Goal: Task Accomplishment & Management: Complete application form

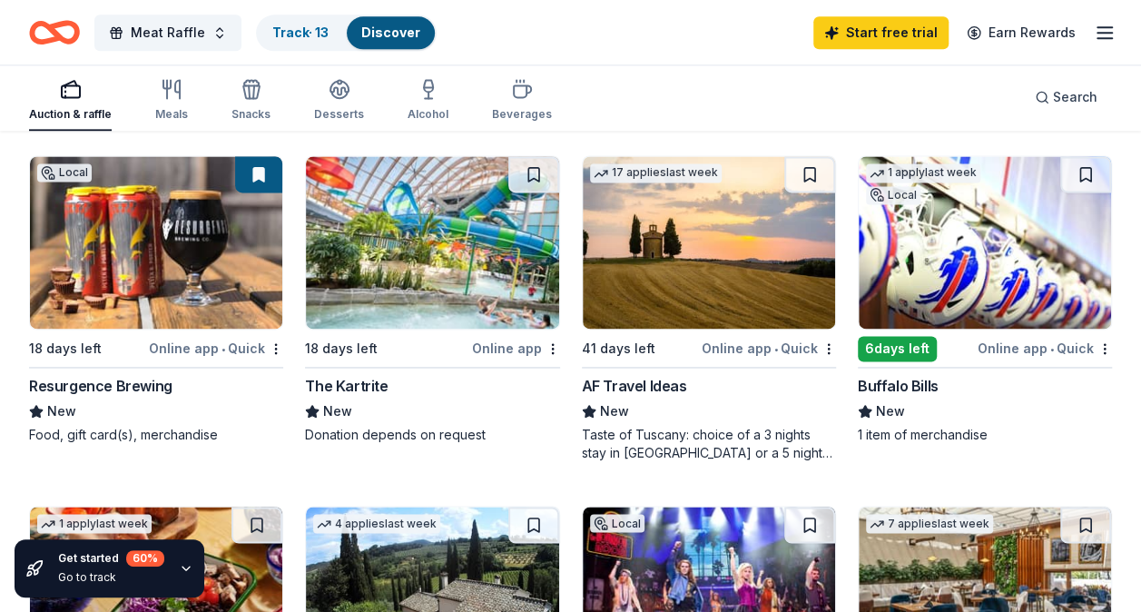
scroll to position [1212, 0]
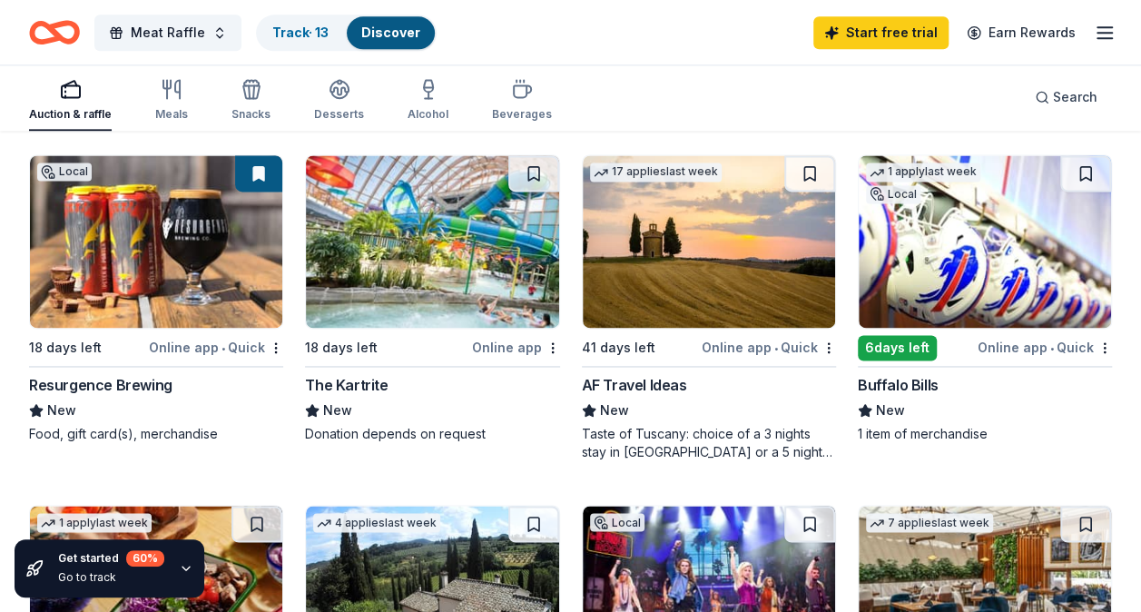
click at [997, 245] on img at bounding box center [985, 241] width 252 height 172
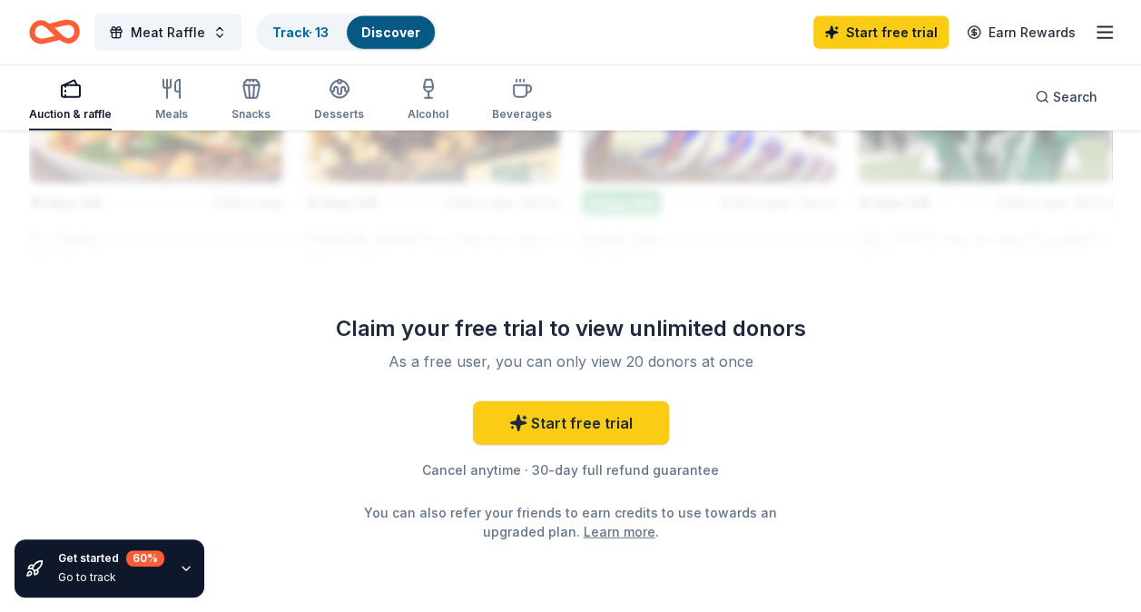
scroll to position [2116, 0]
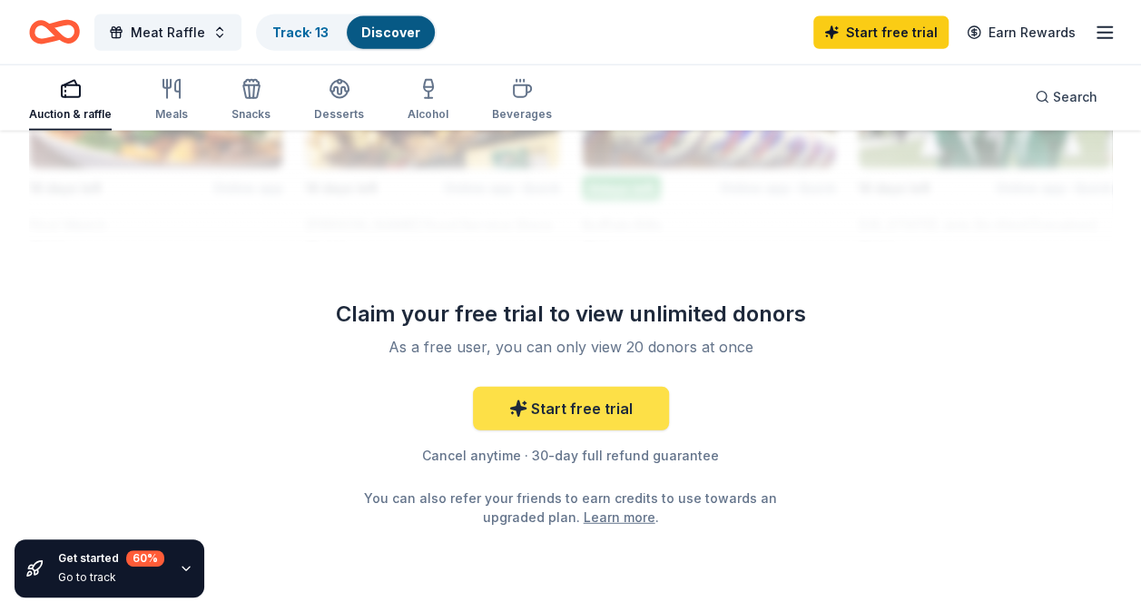
click at [598, 404] on link "Start free trial" at bounding box center [571, 409] width 196 height 44
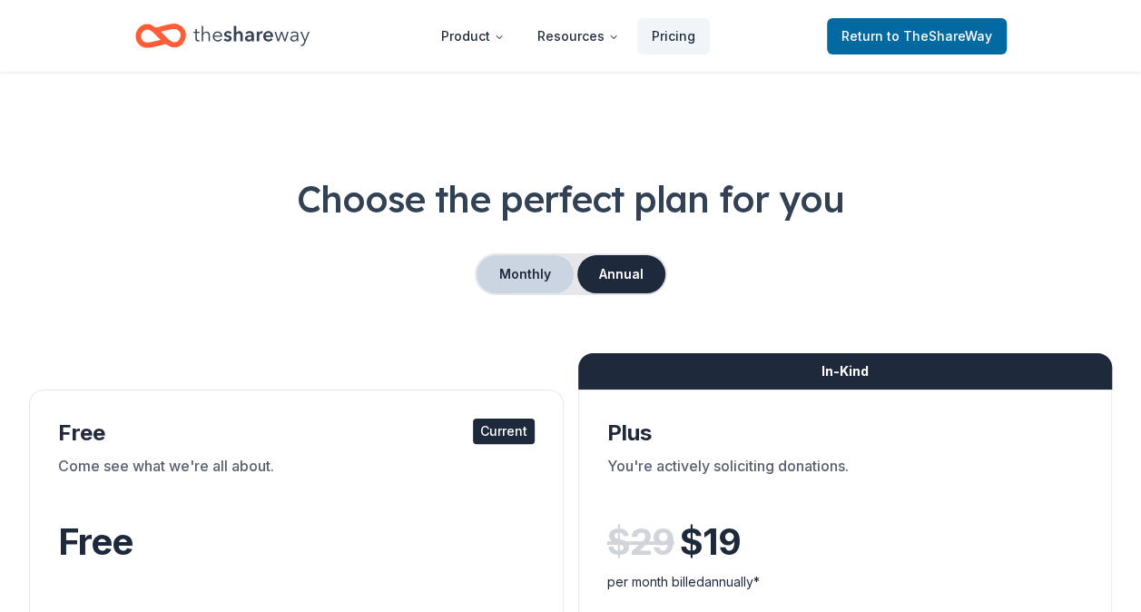
click at [510, 266] on button "Monthly" at bounding box center [524, 274] width 97 height 38
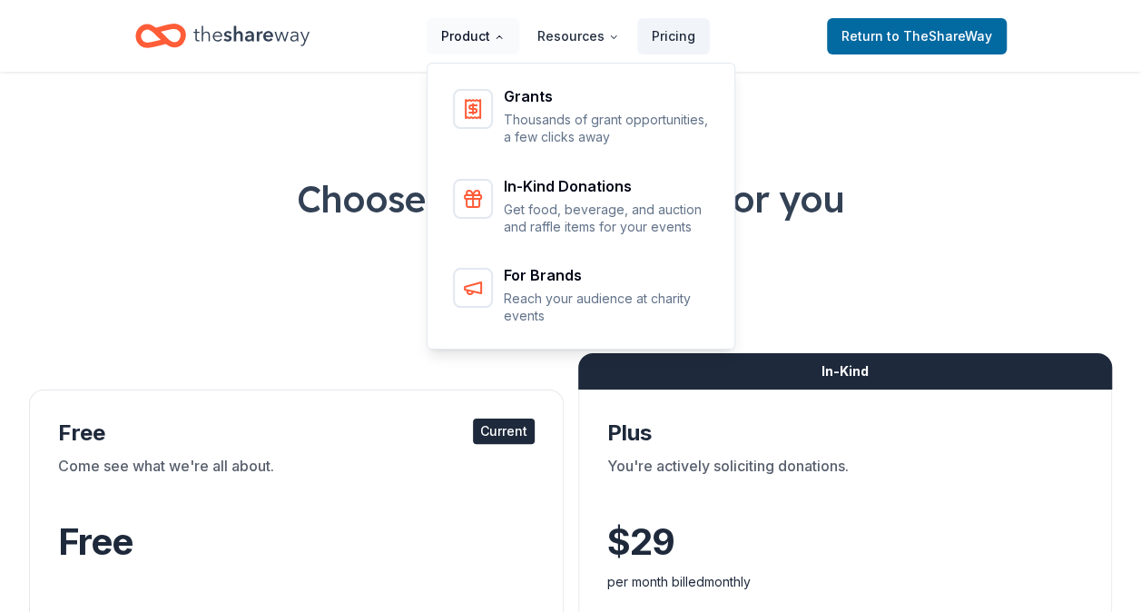
click at [466, 29] on button "Product" at bounding box center [473, 36] width 93 height 36
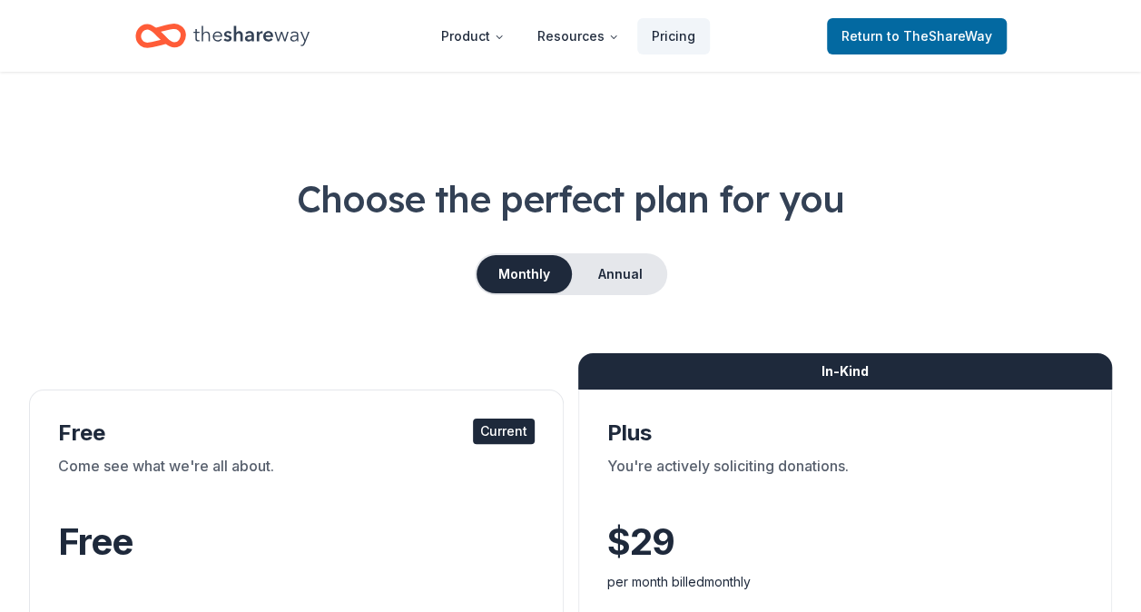
click at [160, 44] on icon "Home" at bounding box center [152, 35] width 28 height 18
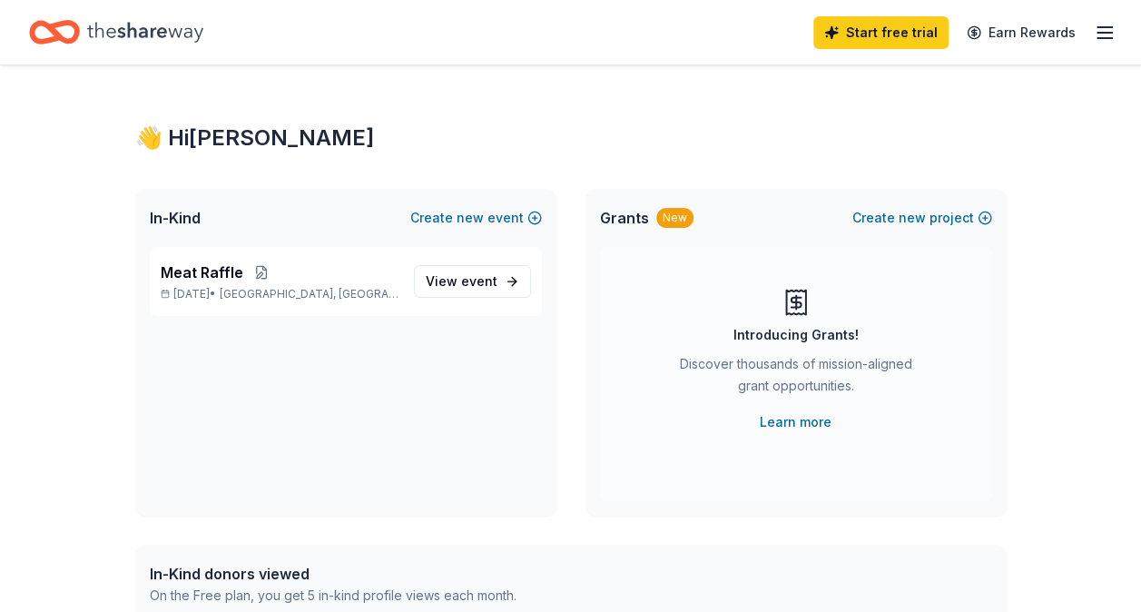
click at [160, 44] on icon "Home" at bounding box center [145, 32] width 116 height 37
click at [213, 281] on span "Meat Raffle" at bounding box center [202, 272] width 83 height 22
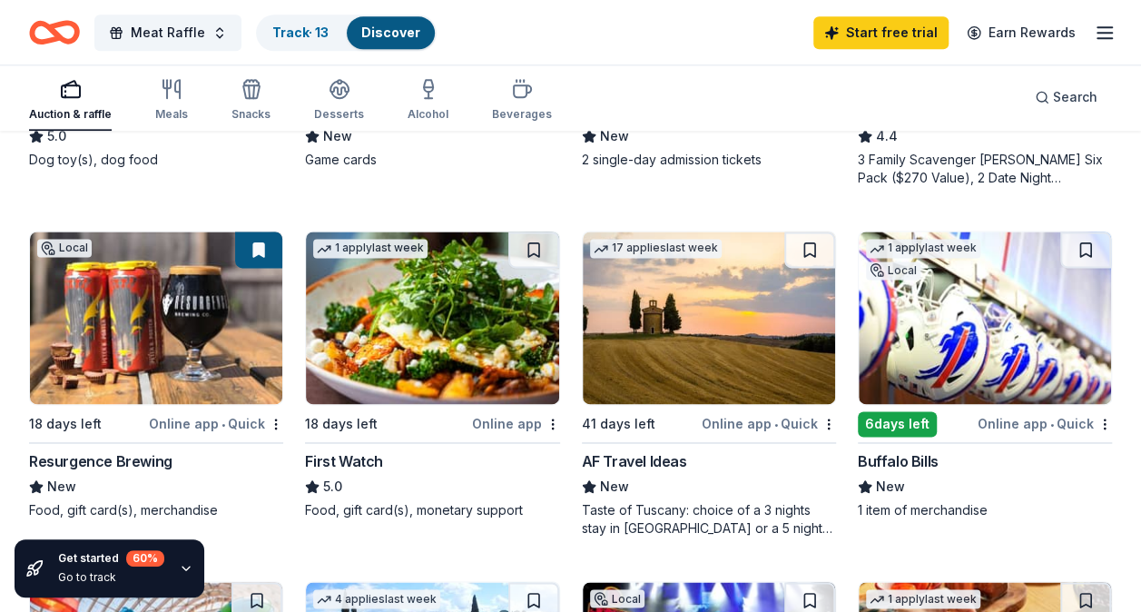
scroll to position [1135, 0]
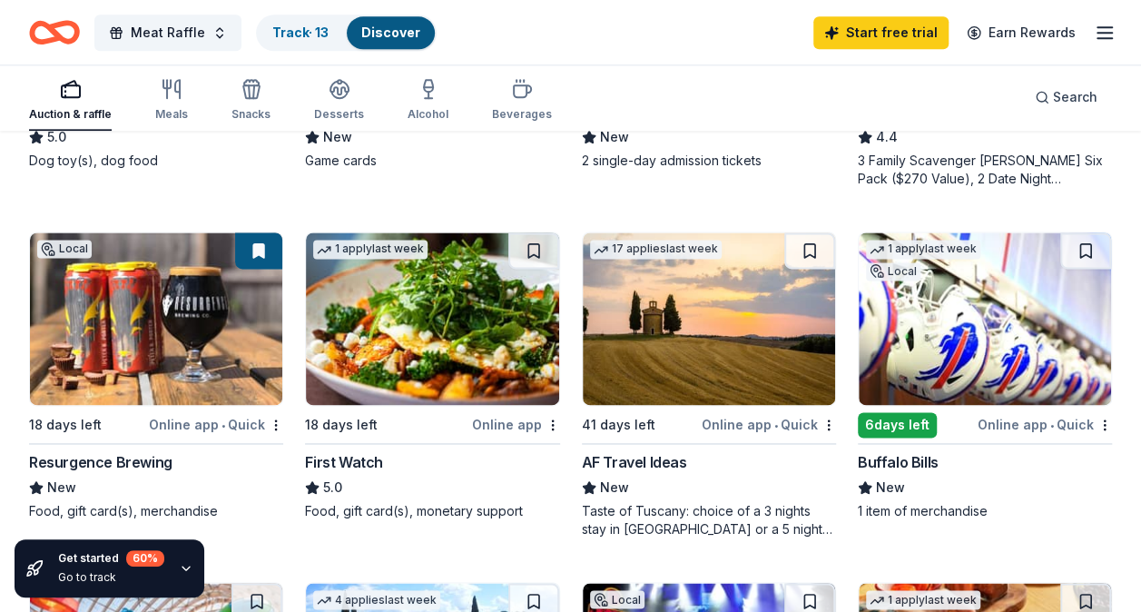
click at [201, 352] on img at bounding box center [156, 318] width 252 height 172
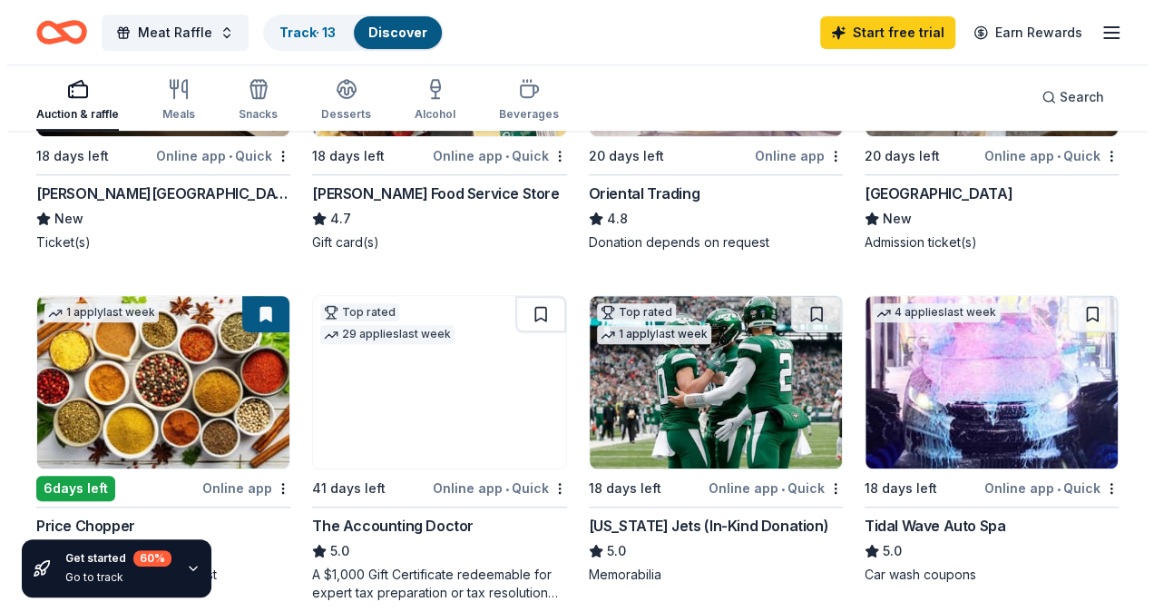
scroll to position [0, 0]
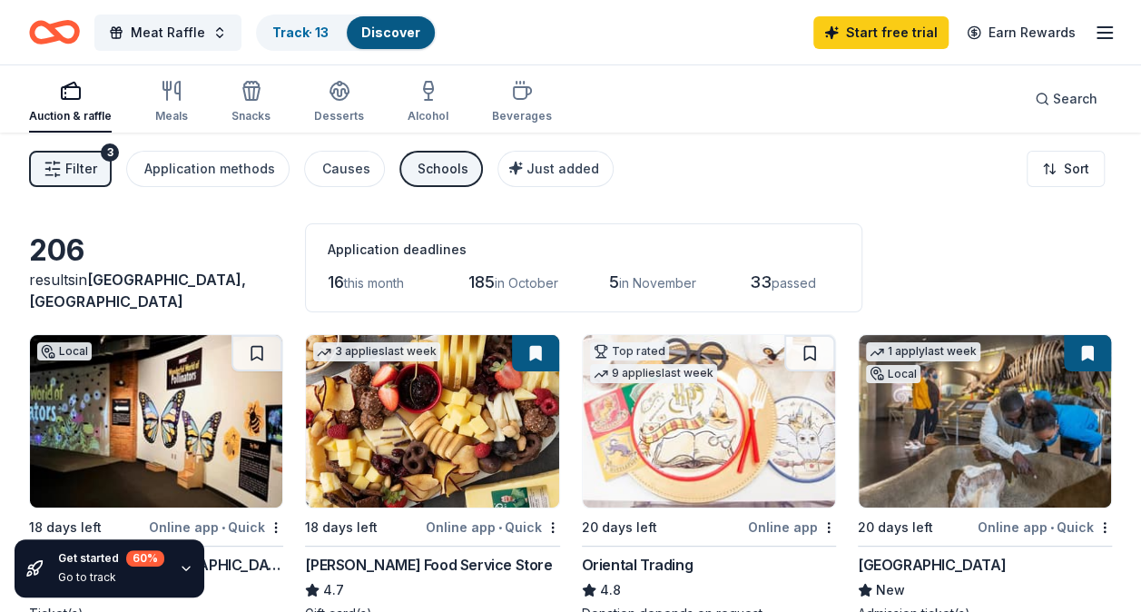
click at [86, 163] on span "Filter" at bounding box center [81, 169] width 32 height 22
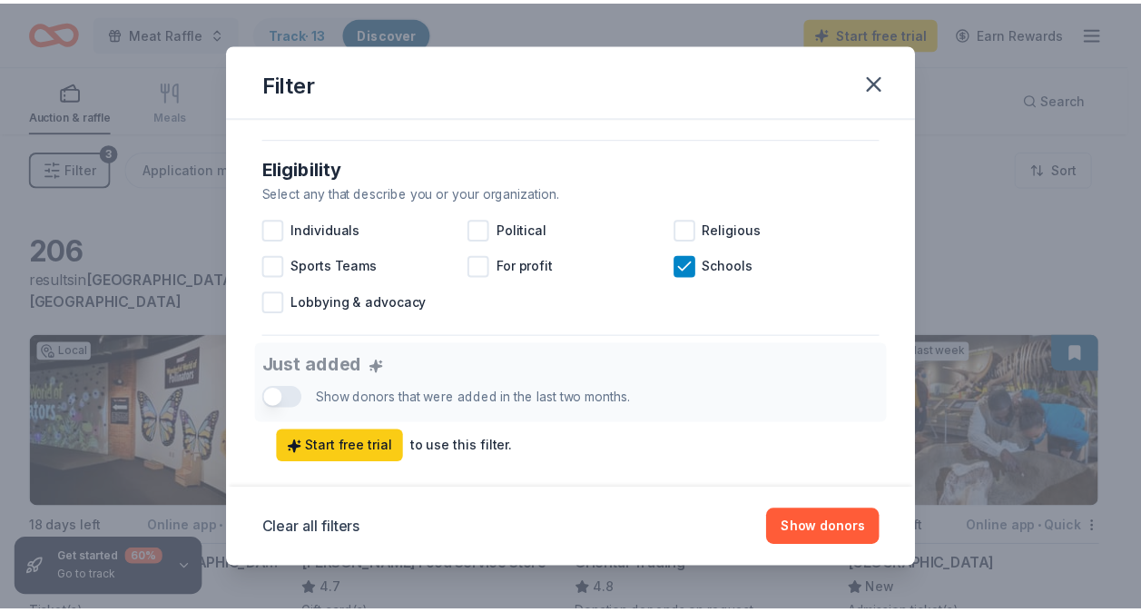
scroll to position [497, 0]
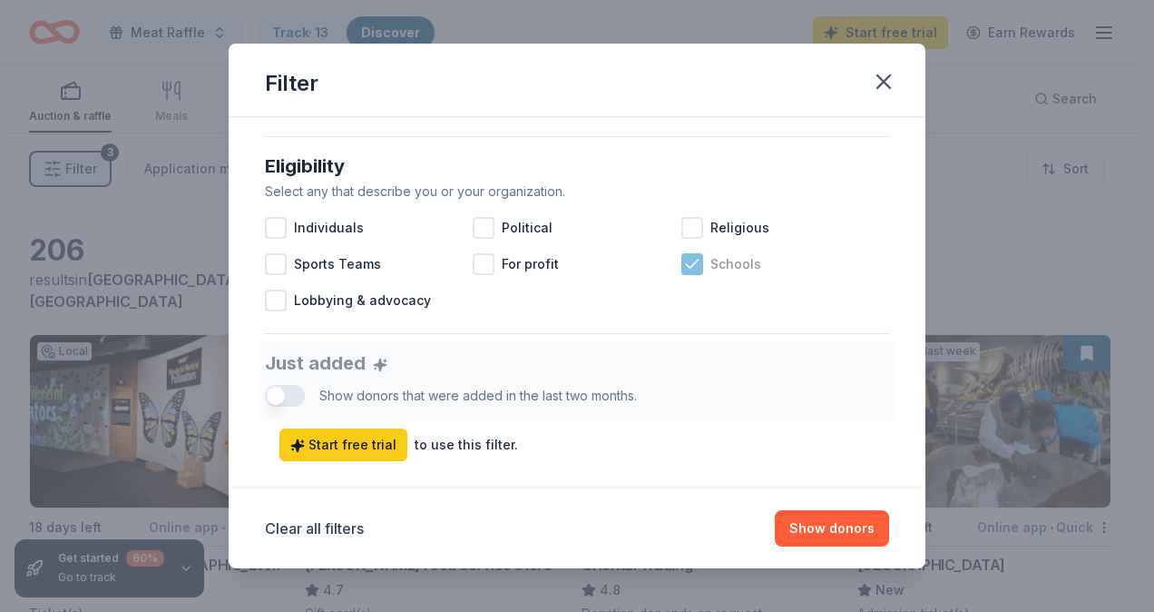
click at [692, 268] on icon at bounding box center [692, 264] width 18 height 18
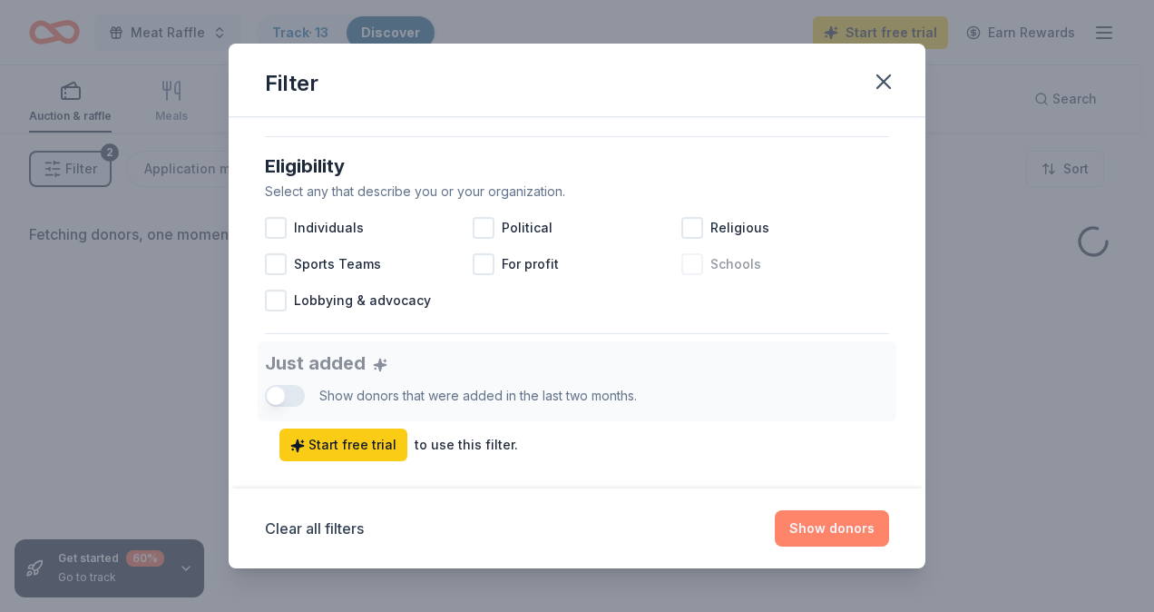
click at [856, 528] on button "Show donors" at bounding box center [832, 528] width 114 height 36
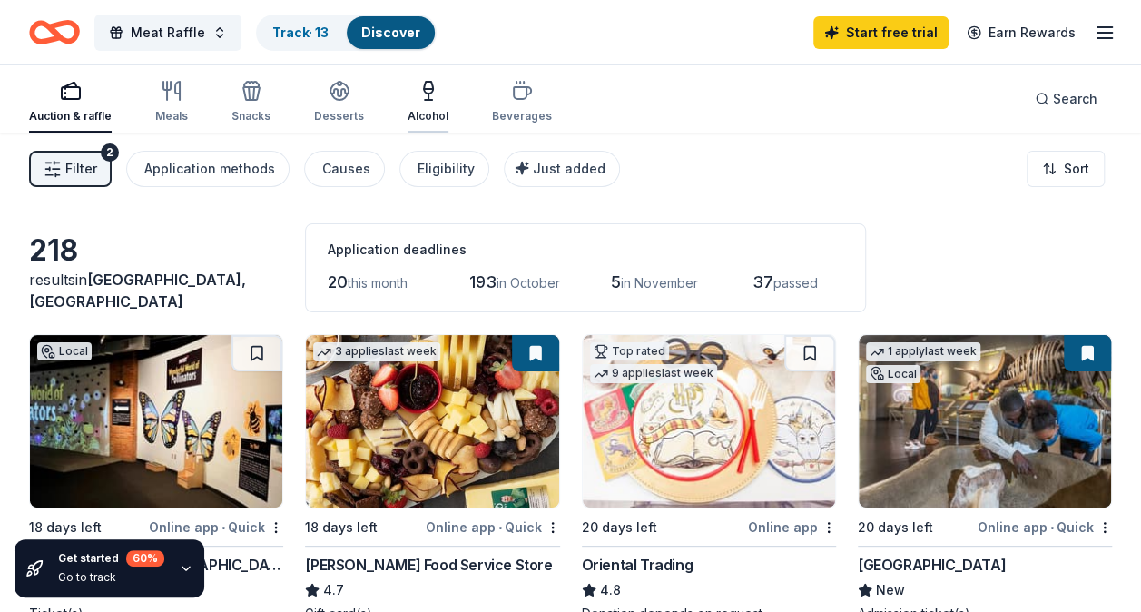
click at [421, 105] on div "Alcohol" at bounding box center [427, 102] width 41 height 44
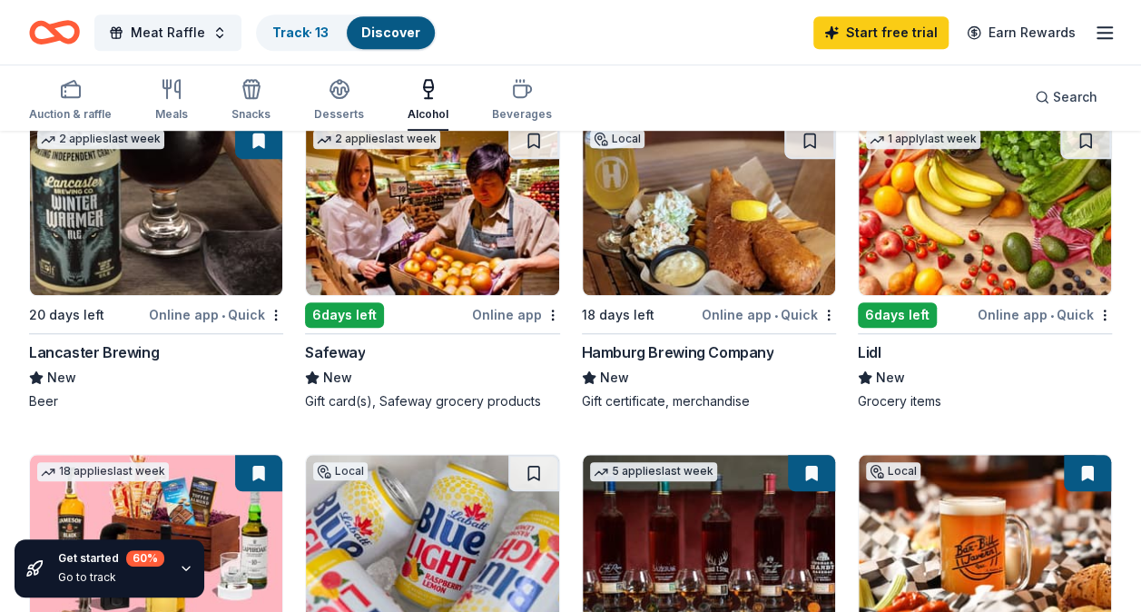
scroll to position [555, 0]
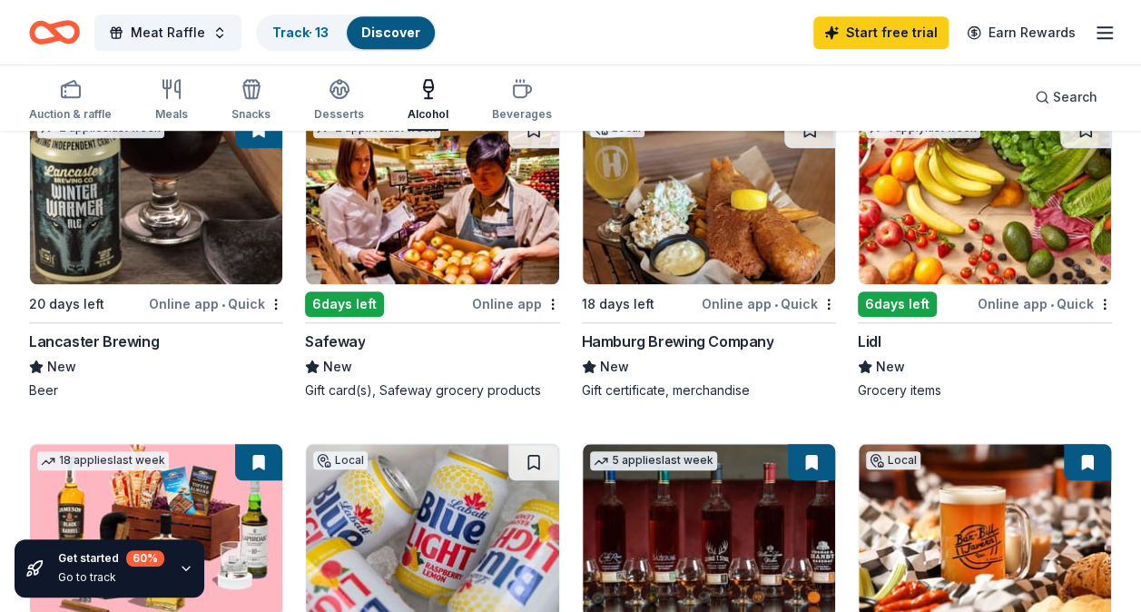
click at [727, 261] on img at bounding box center [709, 198] width 252 height 172
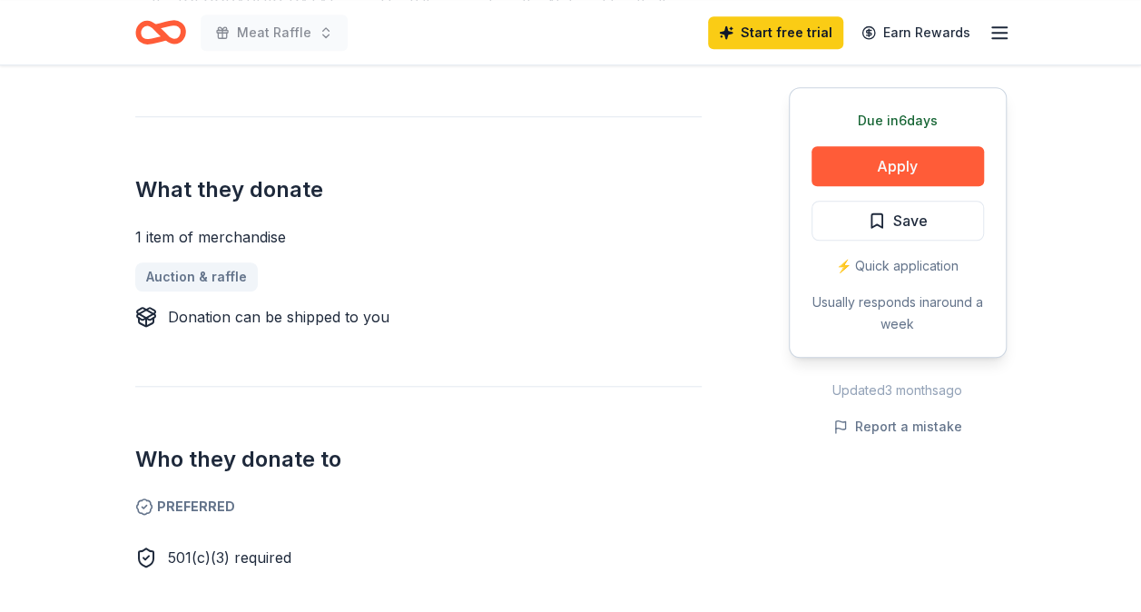
scroll to position [685, 0]
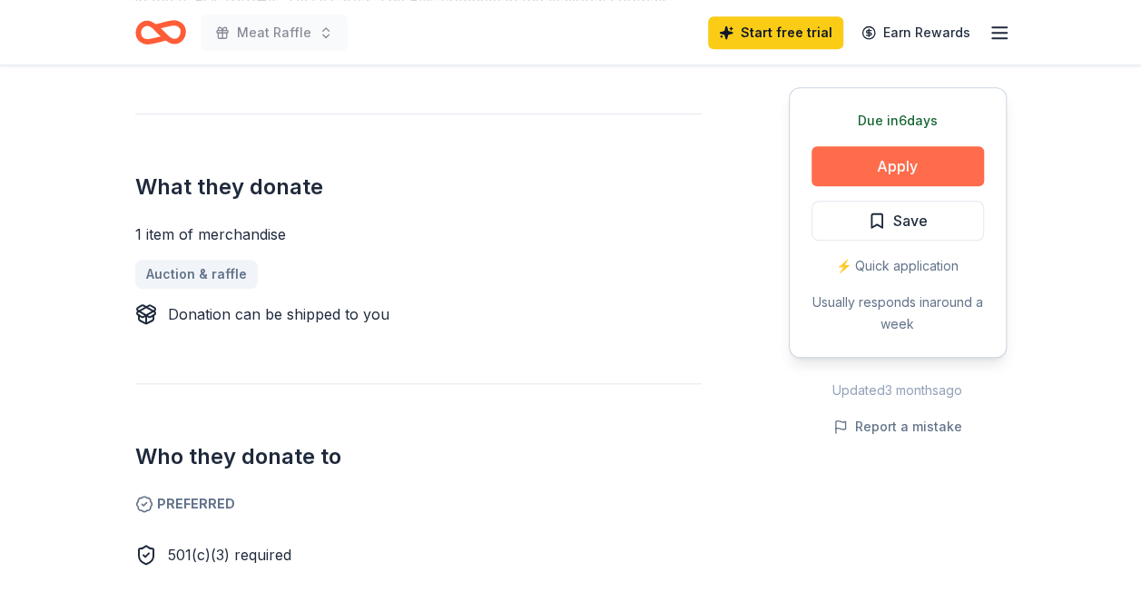
click at [934, 151] on button "Apply" at bounding box center [897, 166] width 172 height 40
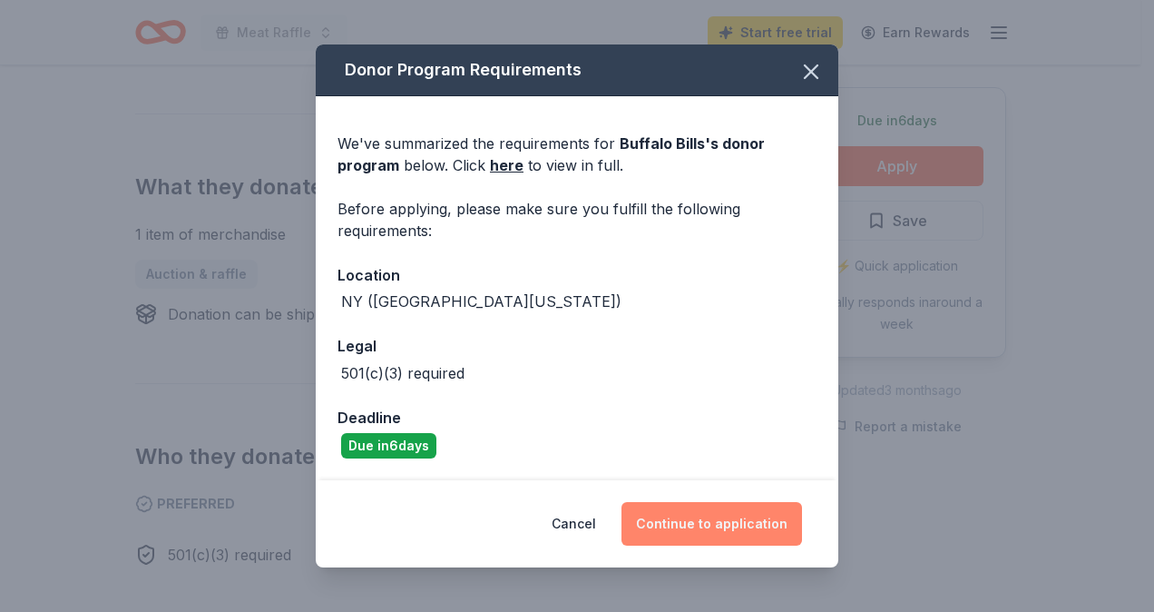
click at [679, 522] on button "Continue to application" at bounding box center [712, 524] width 181 height 44
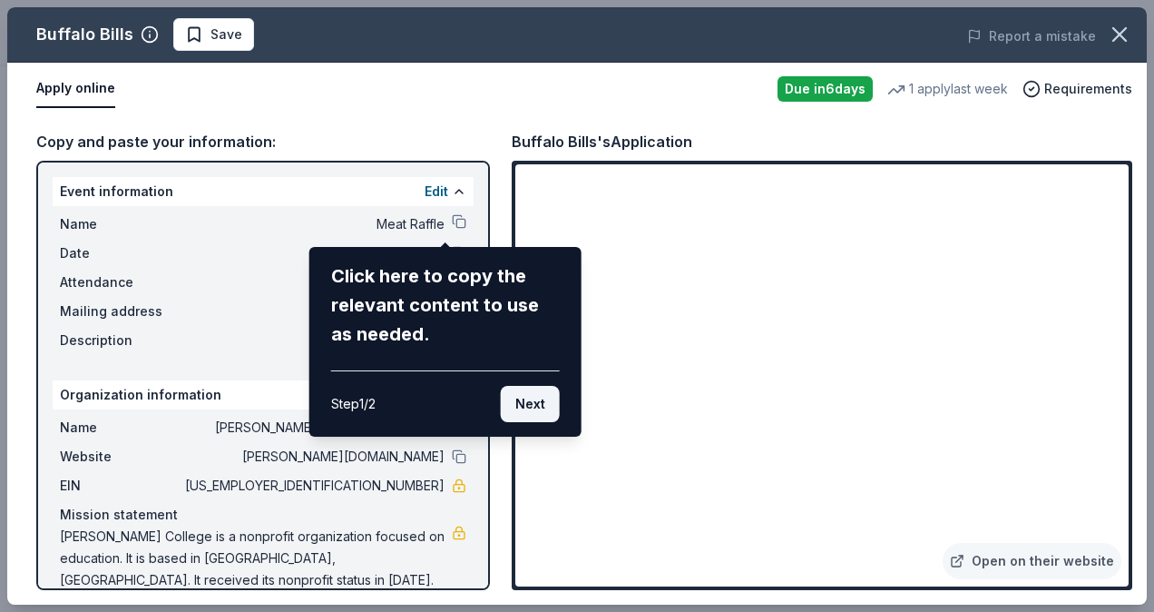
click at [539, 398] on button "Next" at bounding box center [530, 404] width 59 height 36
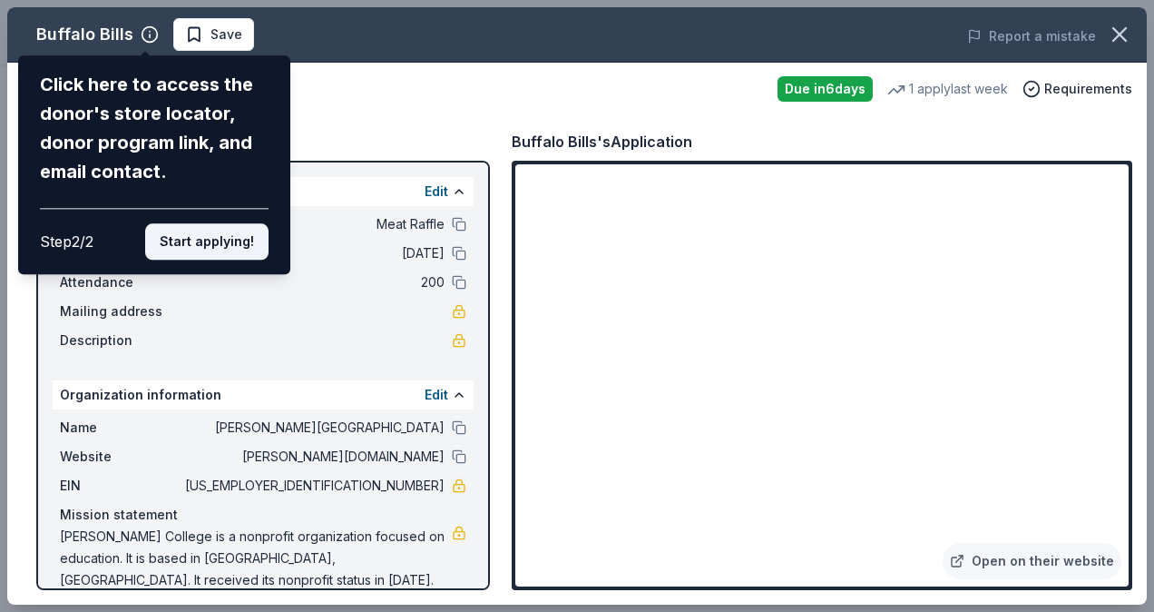
click at [229, 243] on button "Start applying!" at bounding box center [206, 241] width 123 height 36
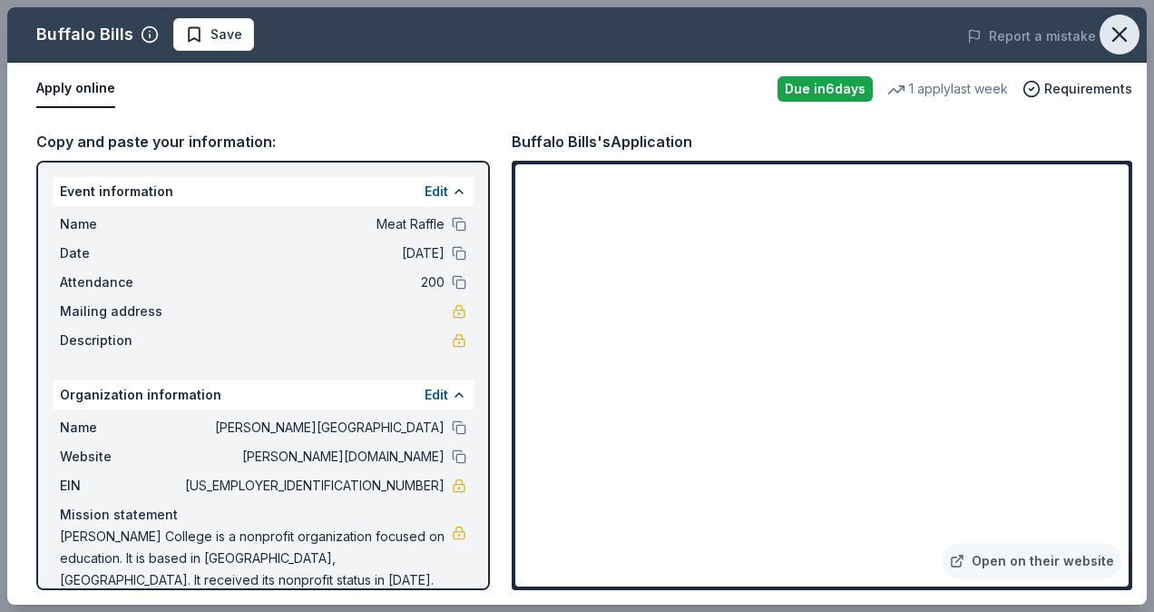
click at [1131, 33] on icon "button" at bounding box center [1119, 34] width 25 height 25
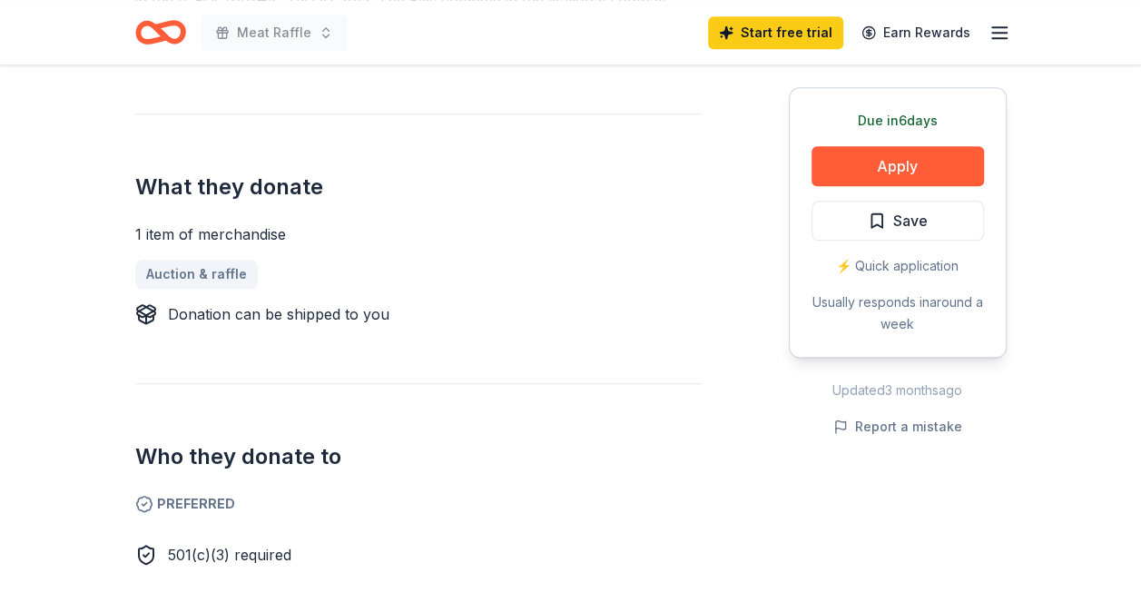
scroll to position [0, 0]
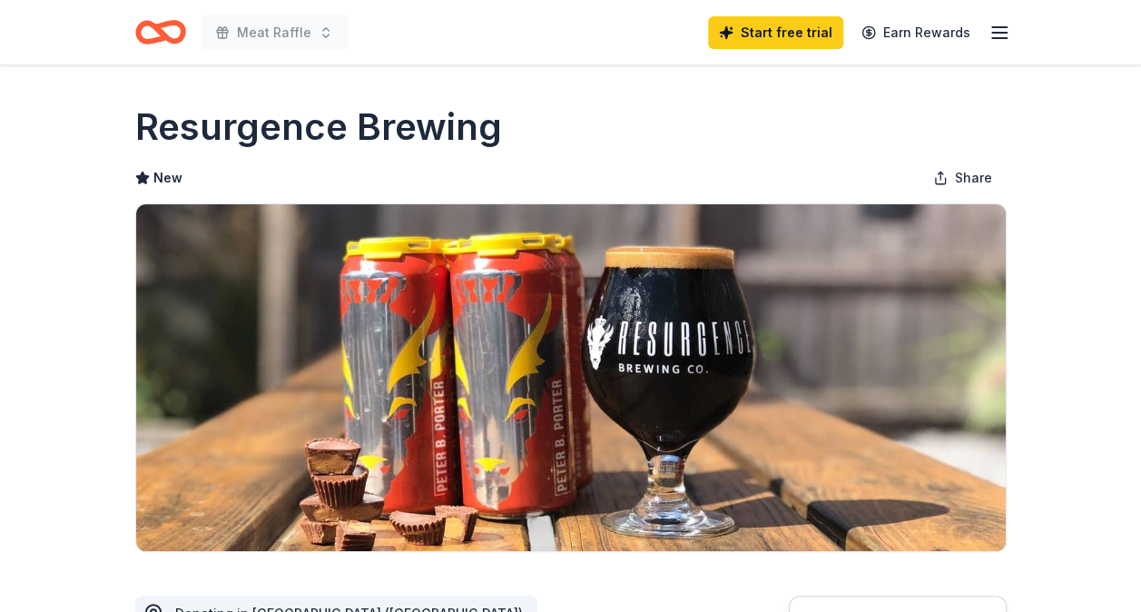
drag, startPoint x: 1087, startPoint y: 182, endPoint x: 1078, endPoint y: 198, distance: 18.7
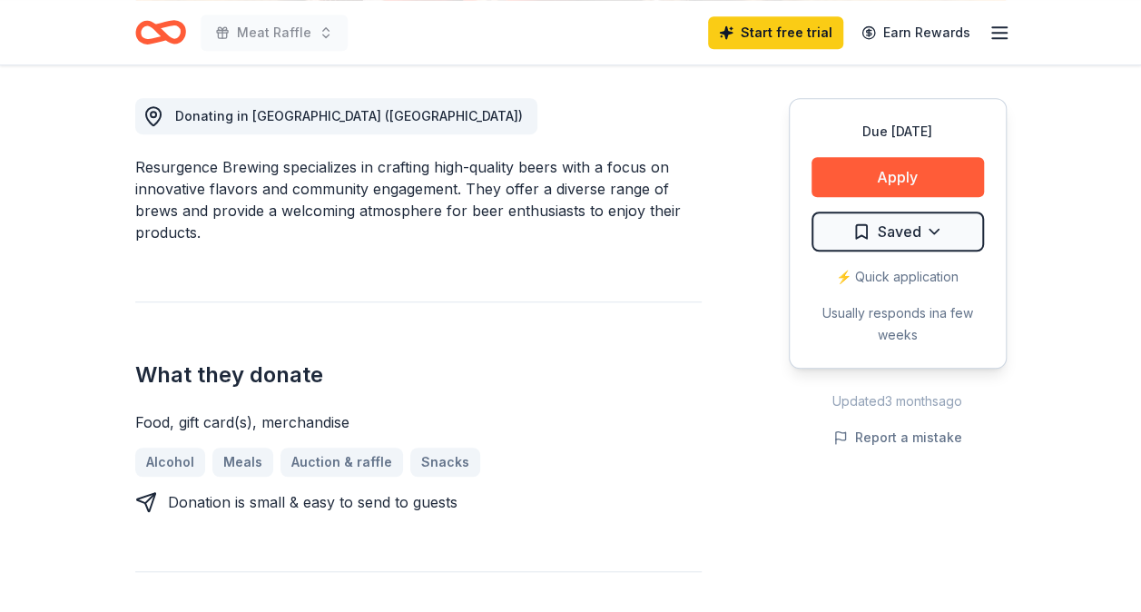
scroll to position [515, 0]
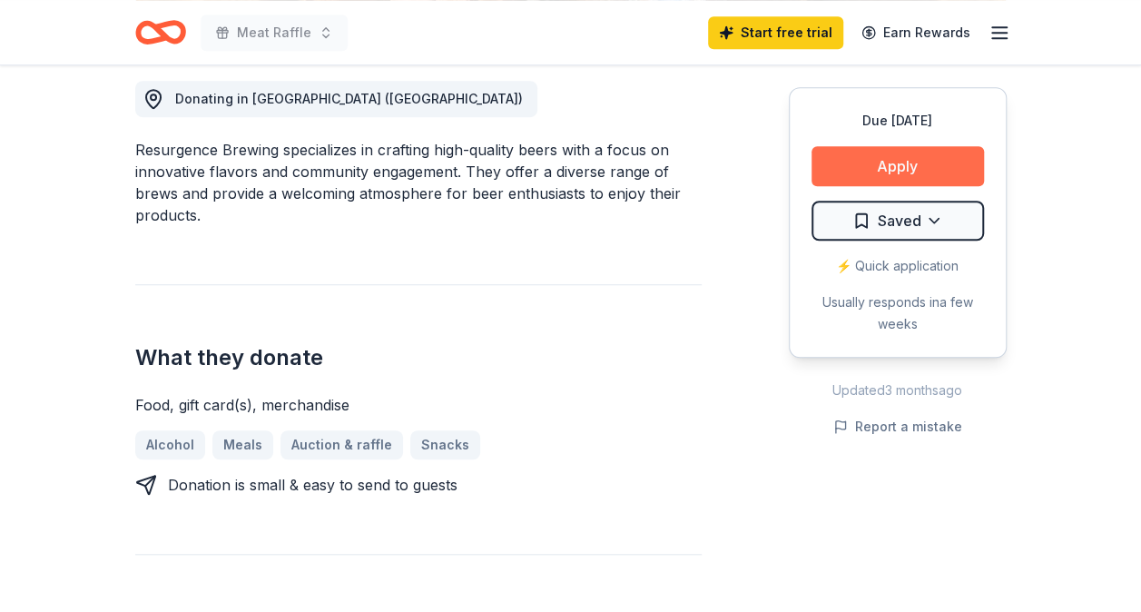
click at [906, 163] on button "Apply" at bounding box center [897, 166] width 172 height 40
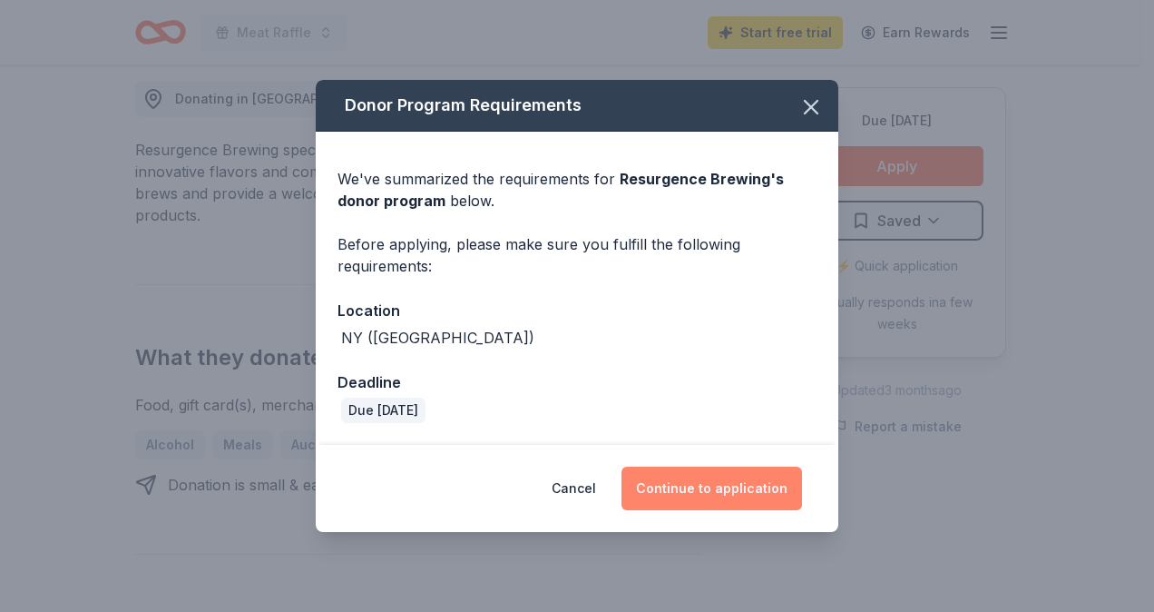
click at [728, 494] on button "Continue to application" at bounding box center [712, 488] width 181 height 44
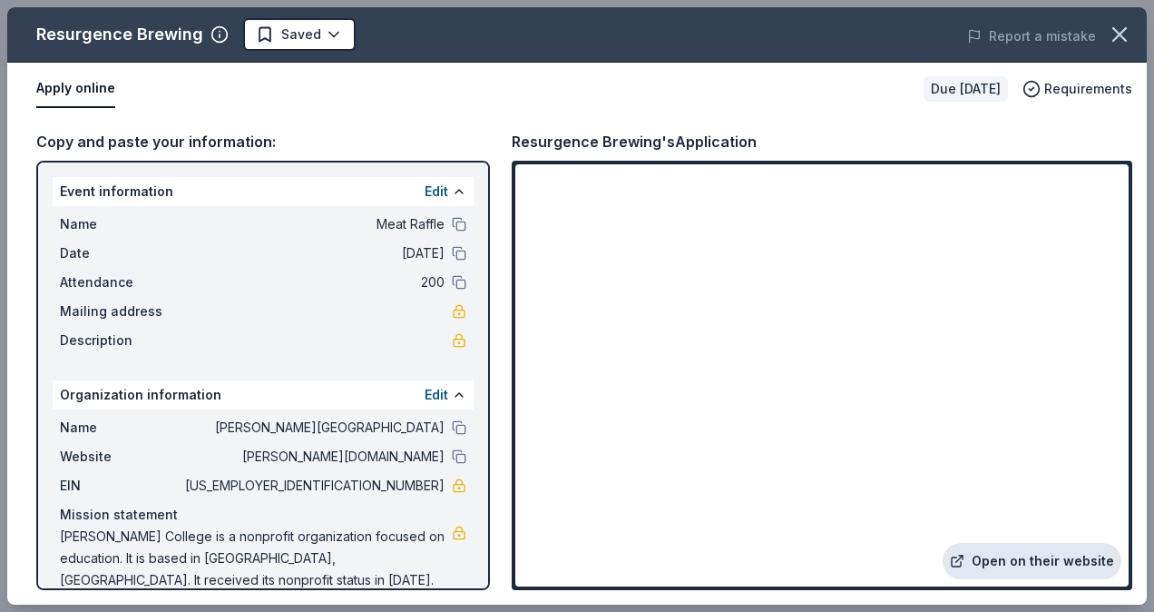
click at [1011, 549] on link "Open on their website" at bounding box center [1032, 561] width 179 height 36
click at [1124, 31] on icon "button" at bounding box center [1119, 34] width 25 height 25
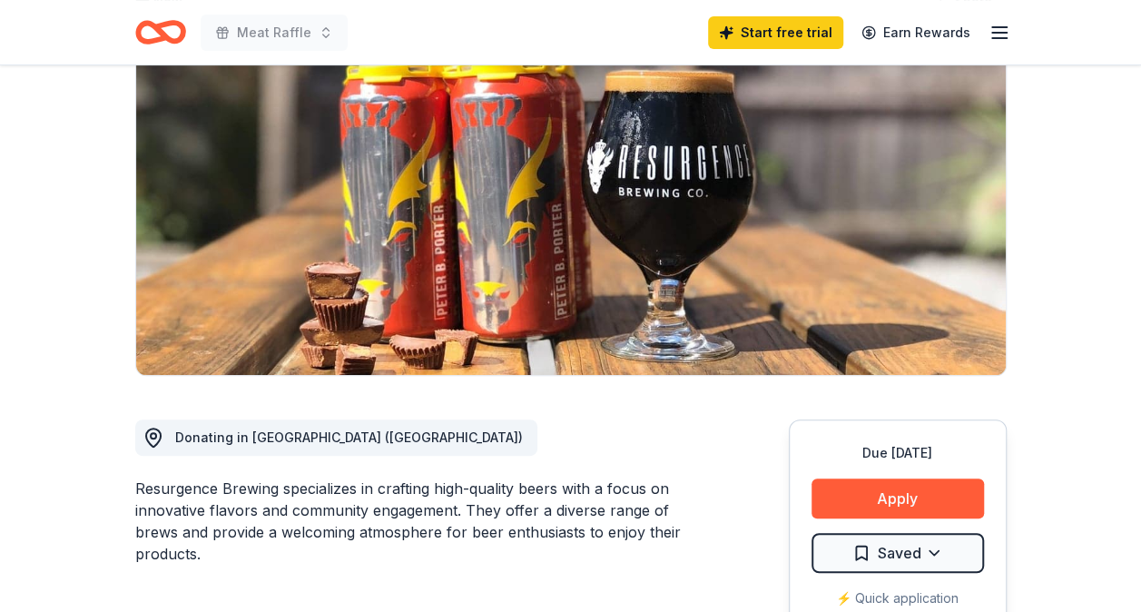
scroll to position [0, 0]
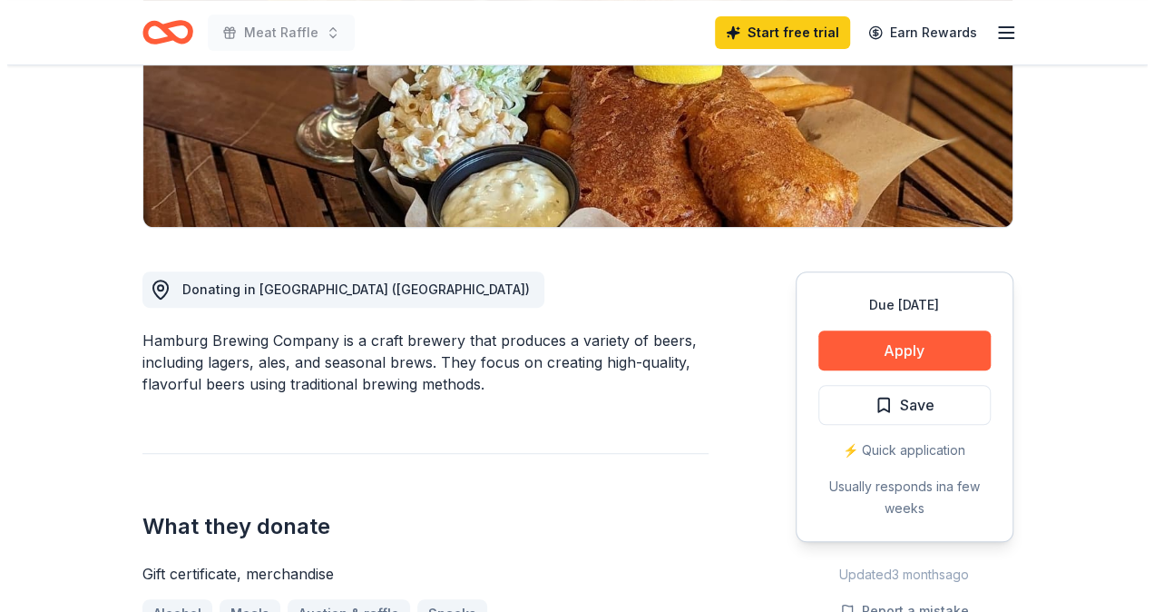
scroll to position [330, 0]
